Goal: Task Accomplishment & Management: Use online tool/utility

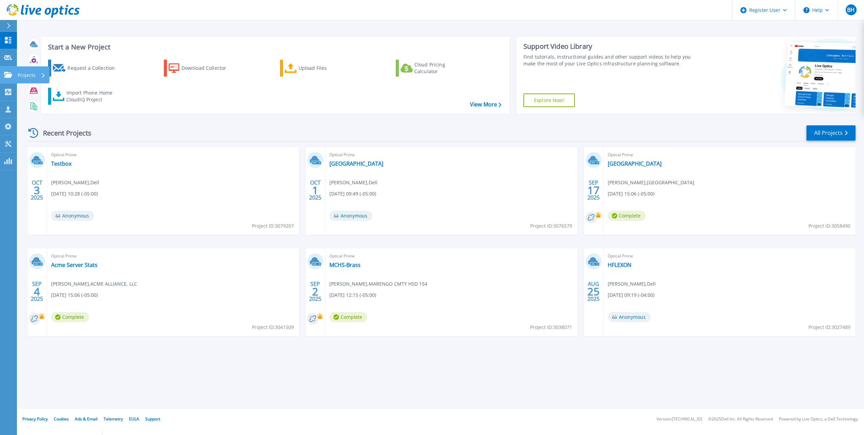
click at [10, 74] on icon at bounding box center [8, 75] width 8 height 6
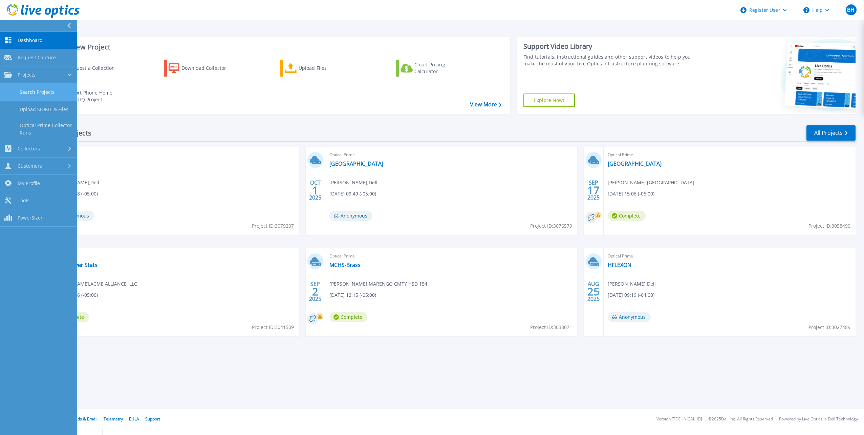
click at [50, 90] on link "Search Projects" at bounding box center [38, 92] width 77 height 17
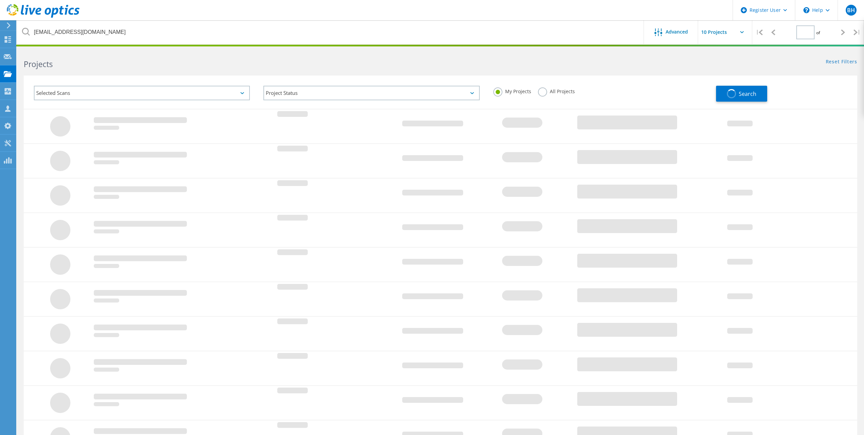
type input "1"
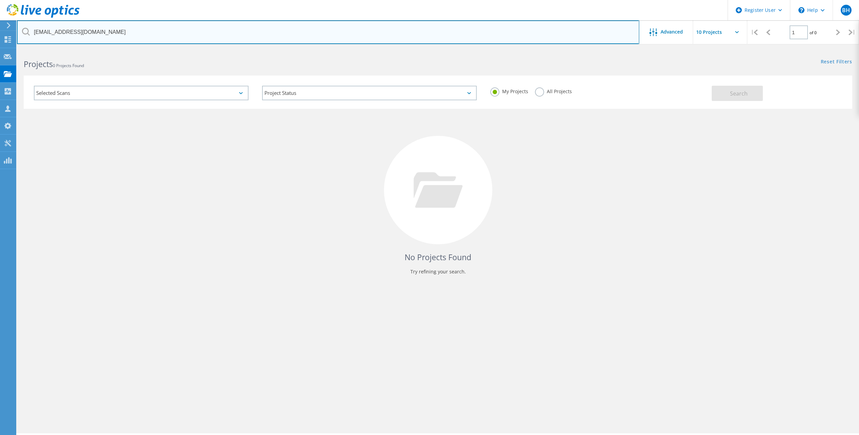
click at [123, 37] on input "[EMAIL_ADDRESS][DOMAIN_NAME]" at bounding box center [328, 32] width 622 height 24
paste input "[EMAIL_ADDRESS][DOMAIN_NAME]"
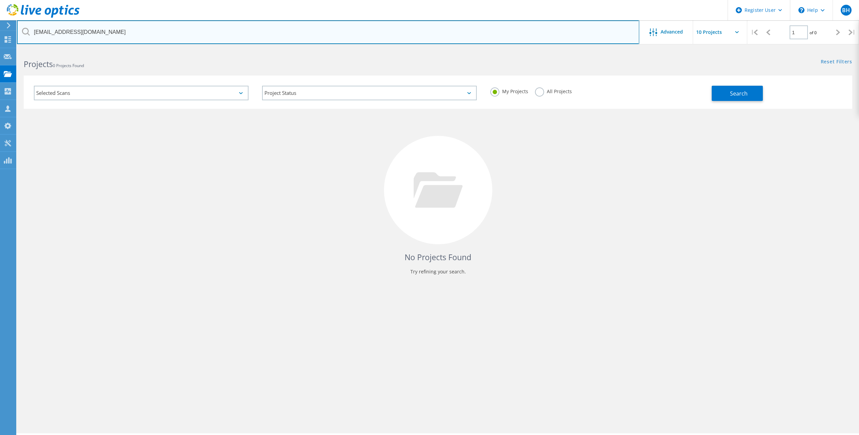
type input "[EMAIL_ADDRESS][DOMAIN_NAME]"
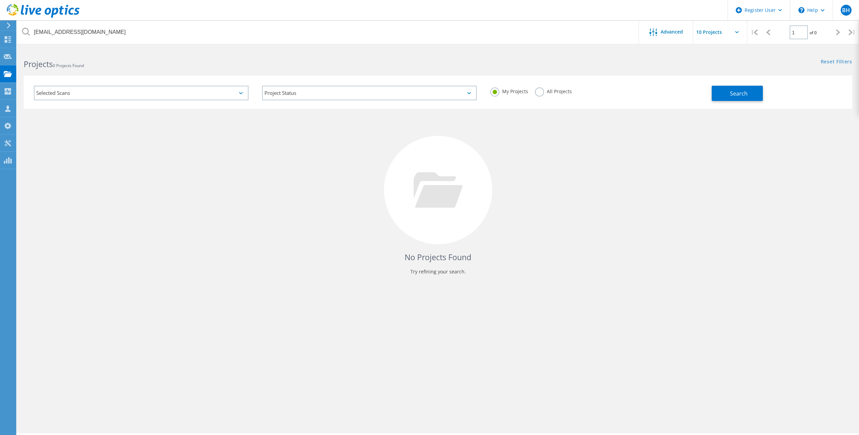
click at [540, 94] on label "All Projects" at bounding box center [553, 90] width 37 height 6
click at [0, 0] on input "All Projects" at bounding box center [0, 0] width 0 height 0
click at [716, 95] on button "Search" at bounding box center [736, 93] width 51 height 15
